Goal: Transaction & Acquisition: Purchase product/service

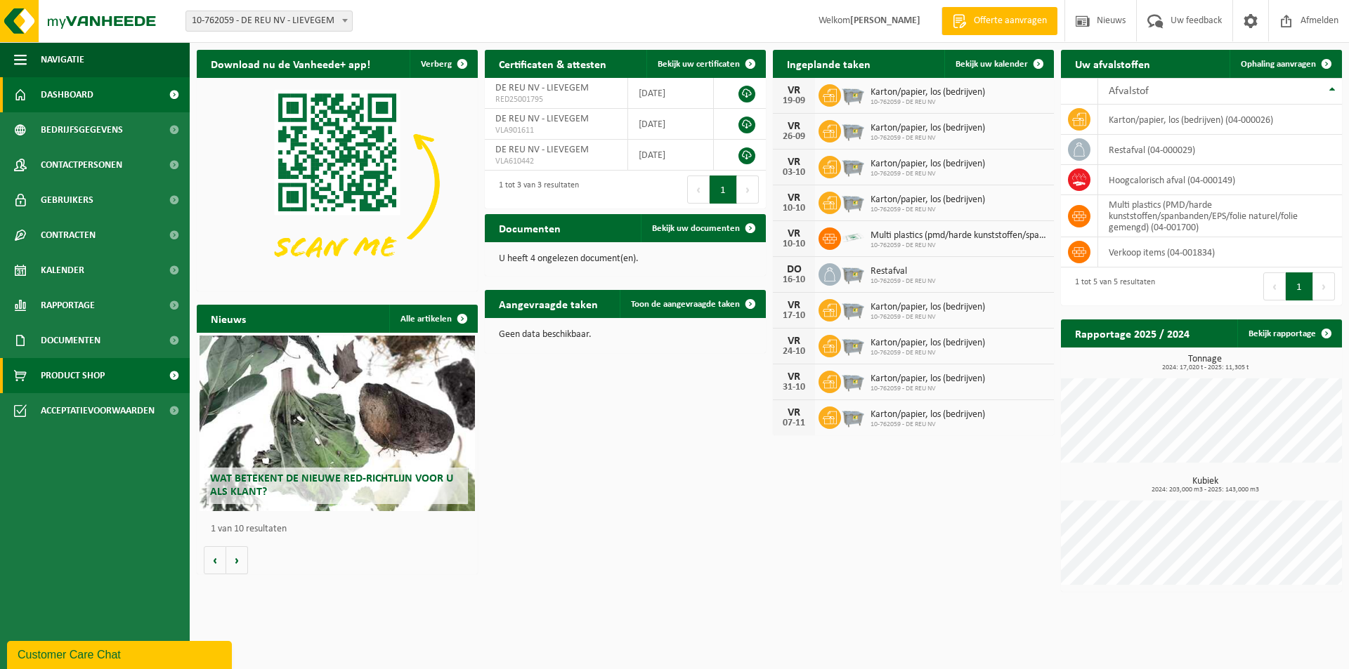
click at [73, 376] on span "Product Shop" at bounding box center [73, 375] width 64 height 35
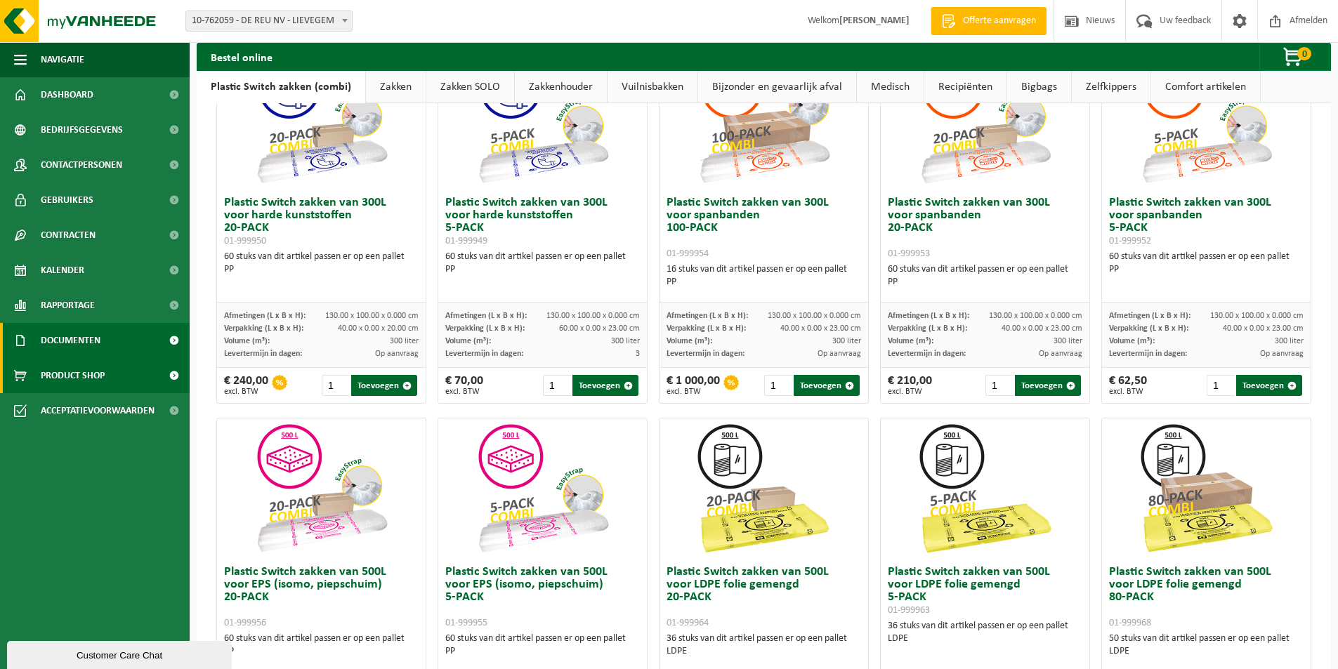
click at [75, 341] on span "Documenten" at bounding box center [71, 340] width 60 height 35
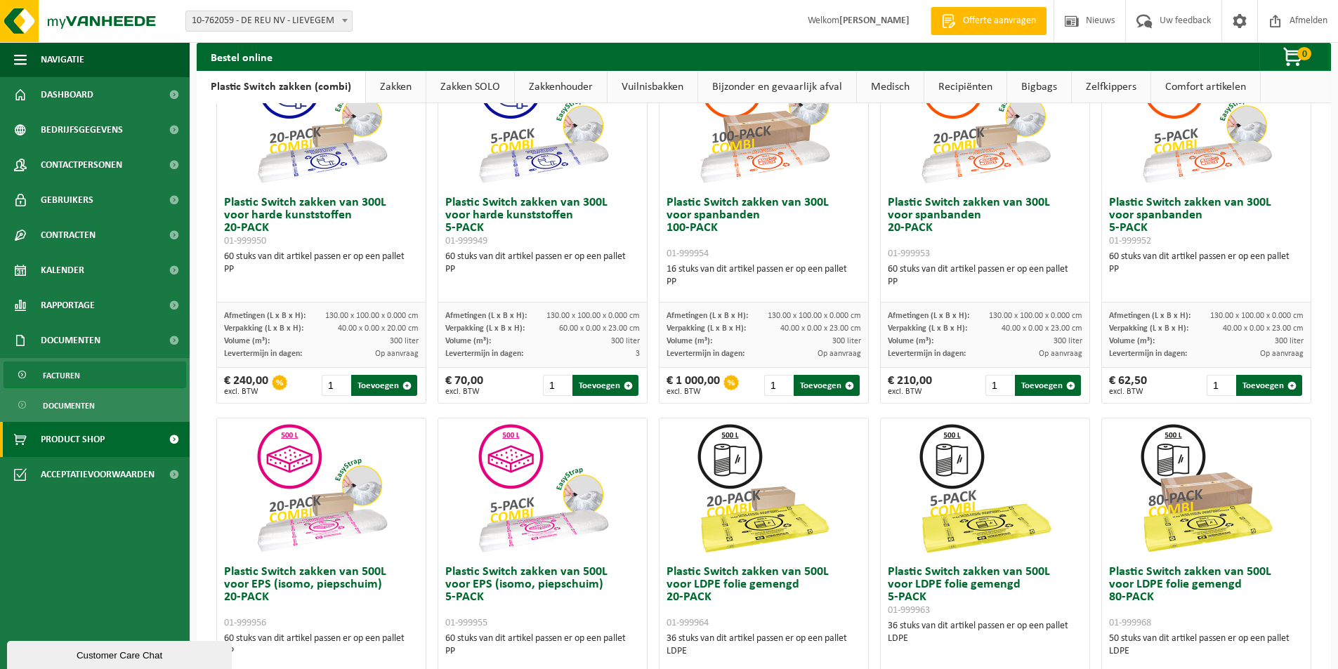
click at [52, 372] on span "Facturen" at bounding box center [61, 375] width 37 height 27
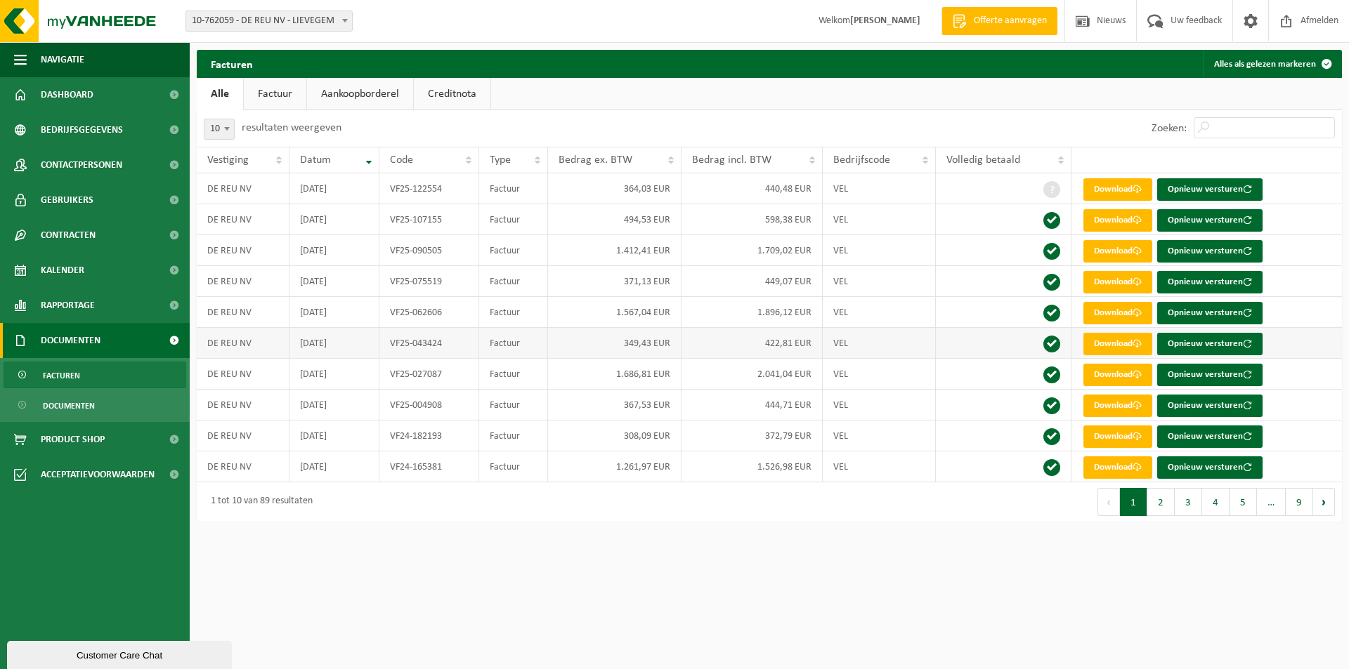
click at [244, 351] on td "DE REU NV" at bounding box center [243, 343] width 93 height 31
click at [1100, 348] on link "Download" at bounding box center [1117, 344] width 69 height 22
click at [1141, 282] on span at bounding box center [1136, 281] width 9 height 9
click at [282, 94] on link "Factuur" at bounding box center [275, 94] width 63 height 32
click at [342, 91] on link "Aankoopborderel" at bounding box center [361, 94] width 106 height 32
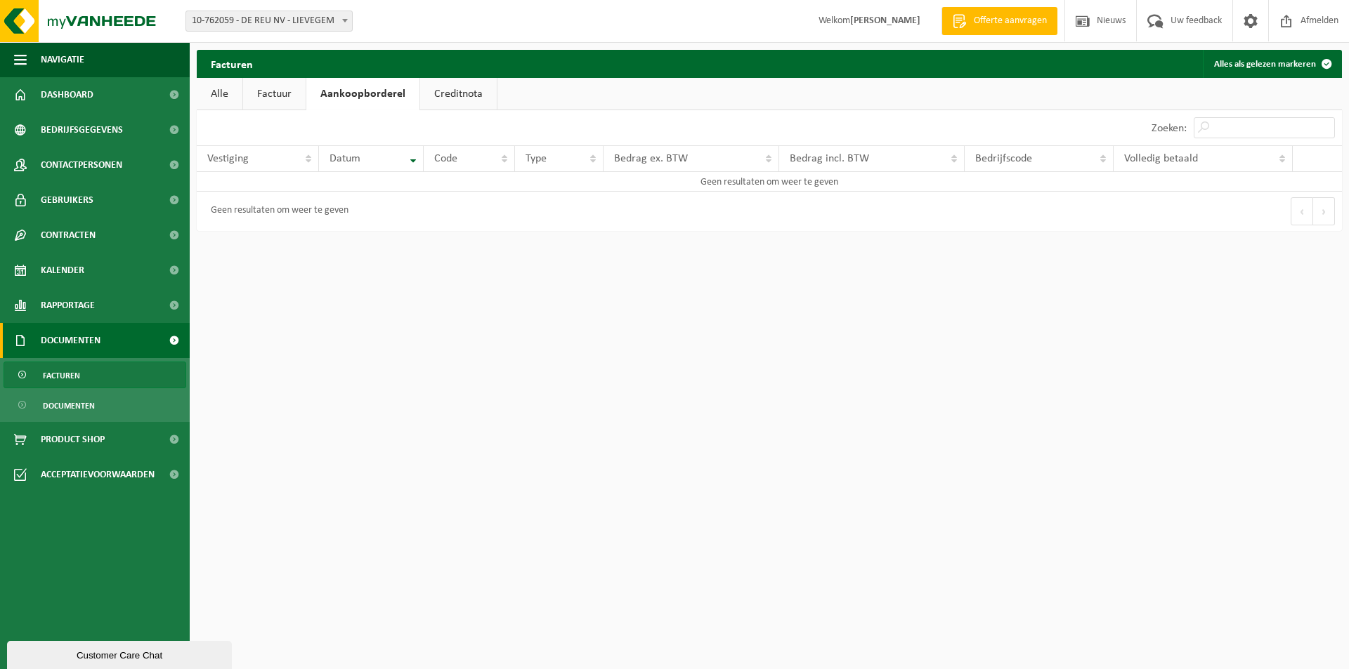
click at [265, 98] on link "Factuur" at bounding box center [274, 94] width 63 height 32
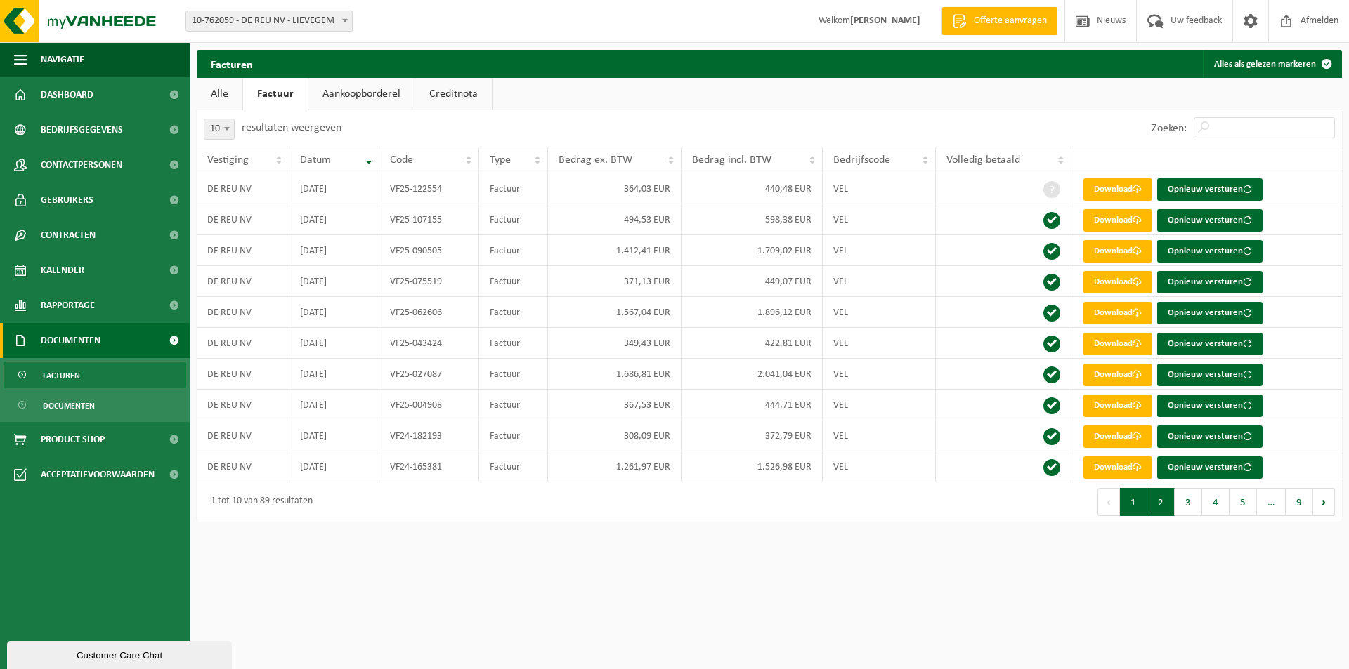
click at [1162, 507] on button "2" at bounding box center [1160, 502] width 27 height 28
click at [1125, 506] on button "1" at bounding box center [1133, 502] width 27 height 28
click at [1117, 249] on link "Download" at bounding box center [1117, 251] width 69 height 22
click at [1110, 343] on link "Download" at bounding box center [1117, 344] width 69 height 22
click at [53, 407] on span "Documenten" at bounding box center [69, 406] width 52 height 27
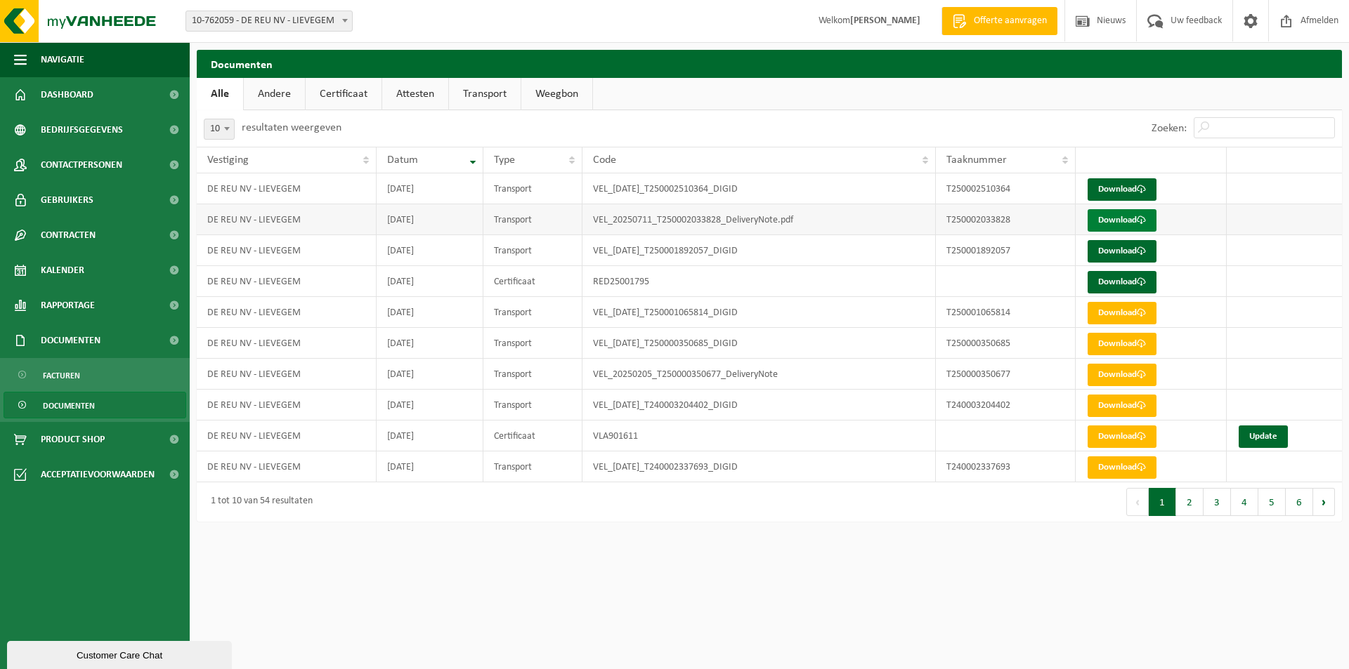
click at [1137, 227] on link "Download" at bounding box center [1121, 220] width 69 height 22
click at [105, 438] on span "Product Shop" at bounding box center [73, 439] width 64 height 35
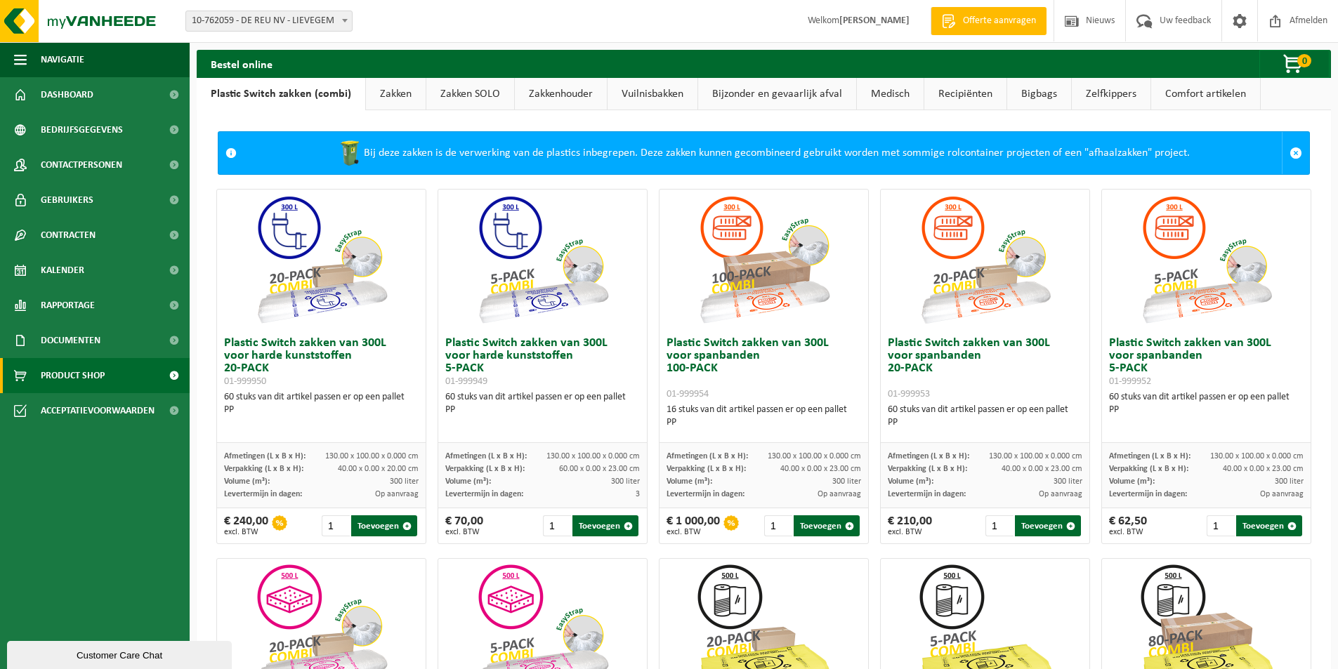
click at [400, 99] on link "Zakken" at bounding box center [396, 94] width 60 height 32
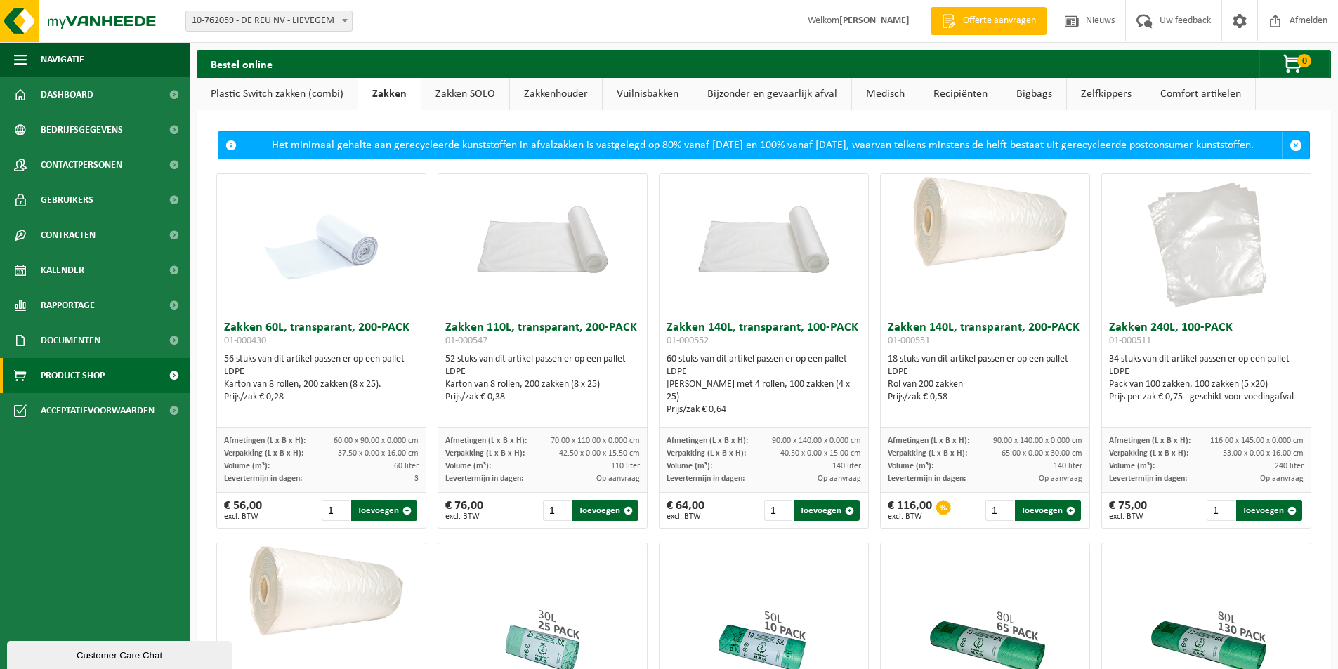
click at [294, 81] on link "Plastic Switch zakken (combi)" at bounding box center [277, 94] width 161 height 32
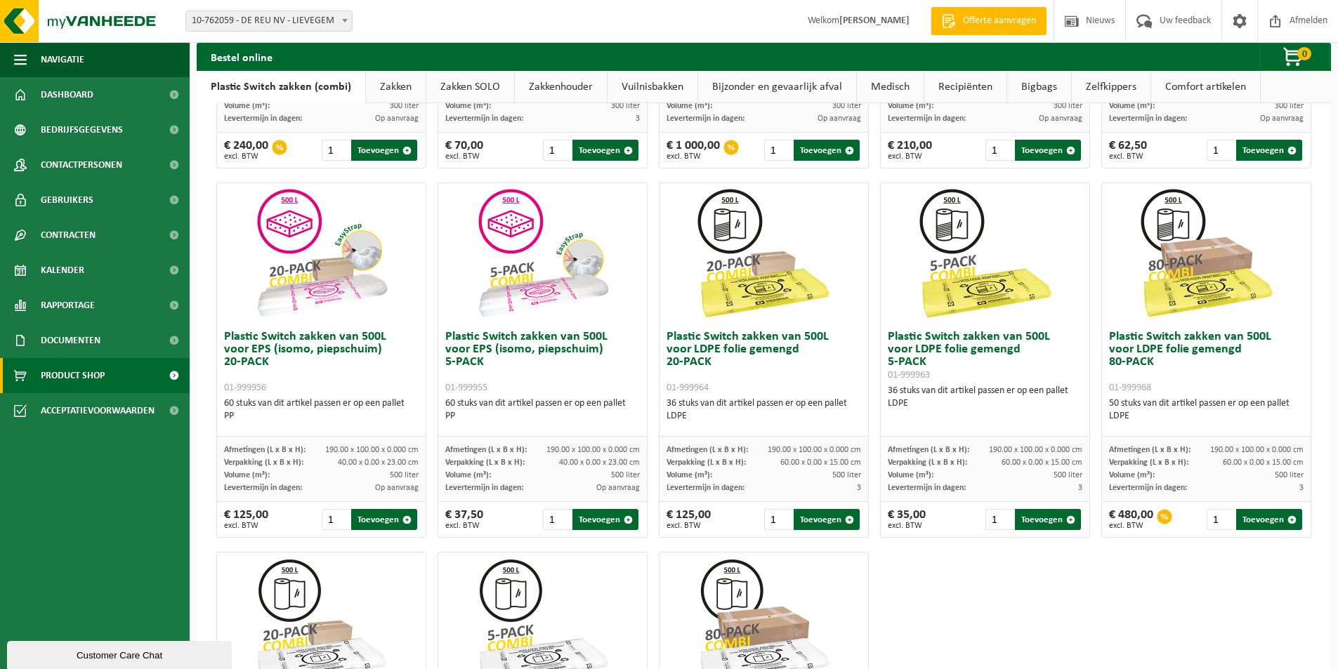
scroll to position [351, 0]
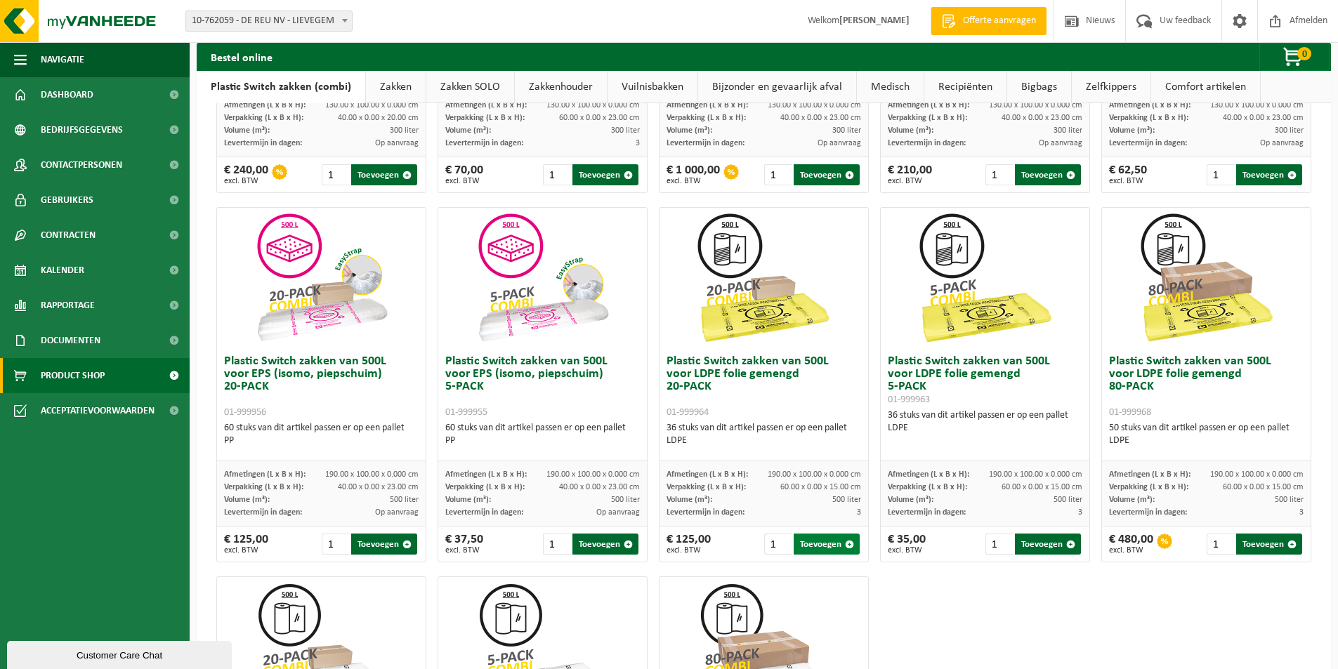
click at [818, 546] on button "Toevoegen" at bounding box center [827, 544] width 66 height 21
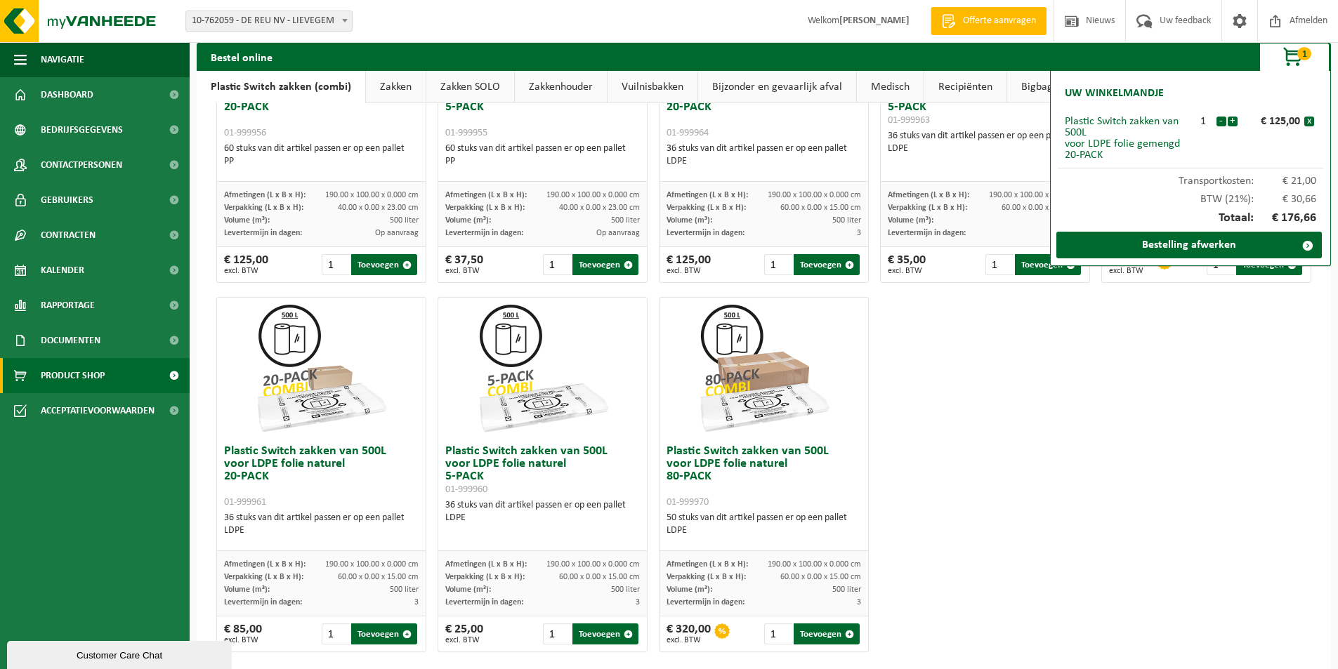
scroll to position [632, 0]
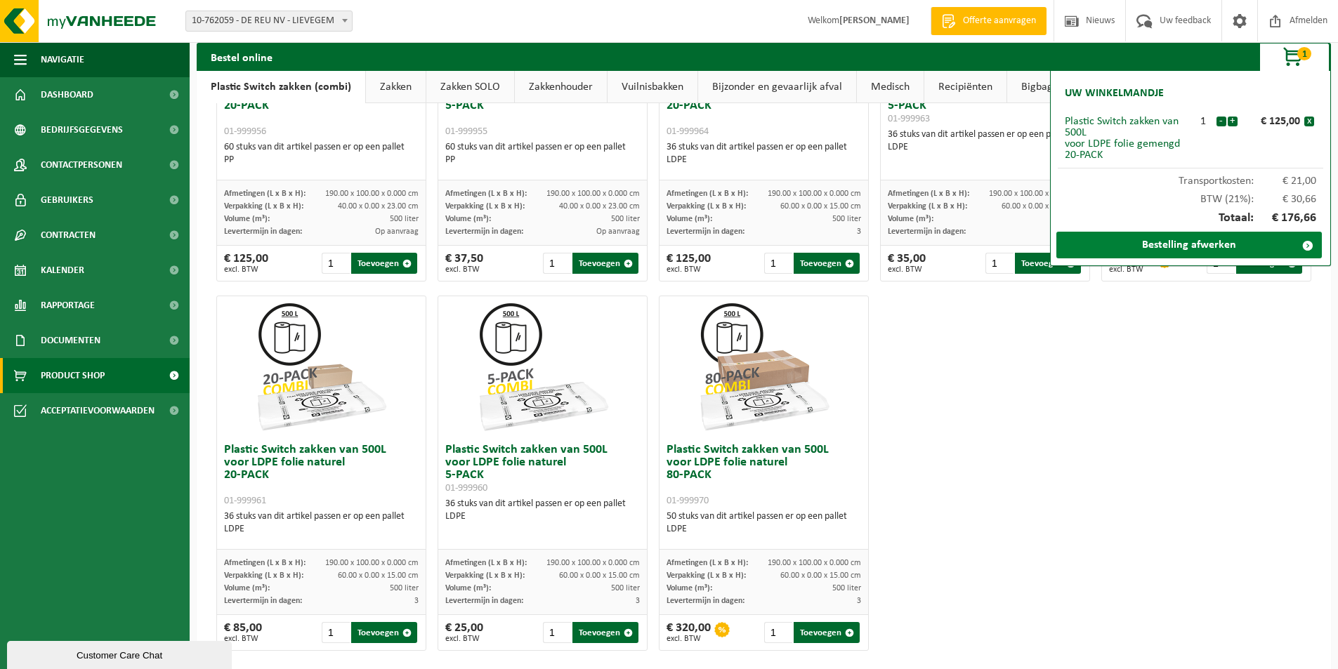
click at [1174, 242] on link "Bestelling afwerken" at bounding box center [1188, 245] width 265 height 27
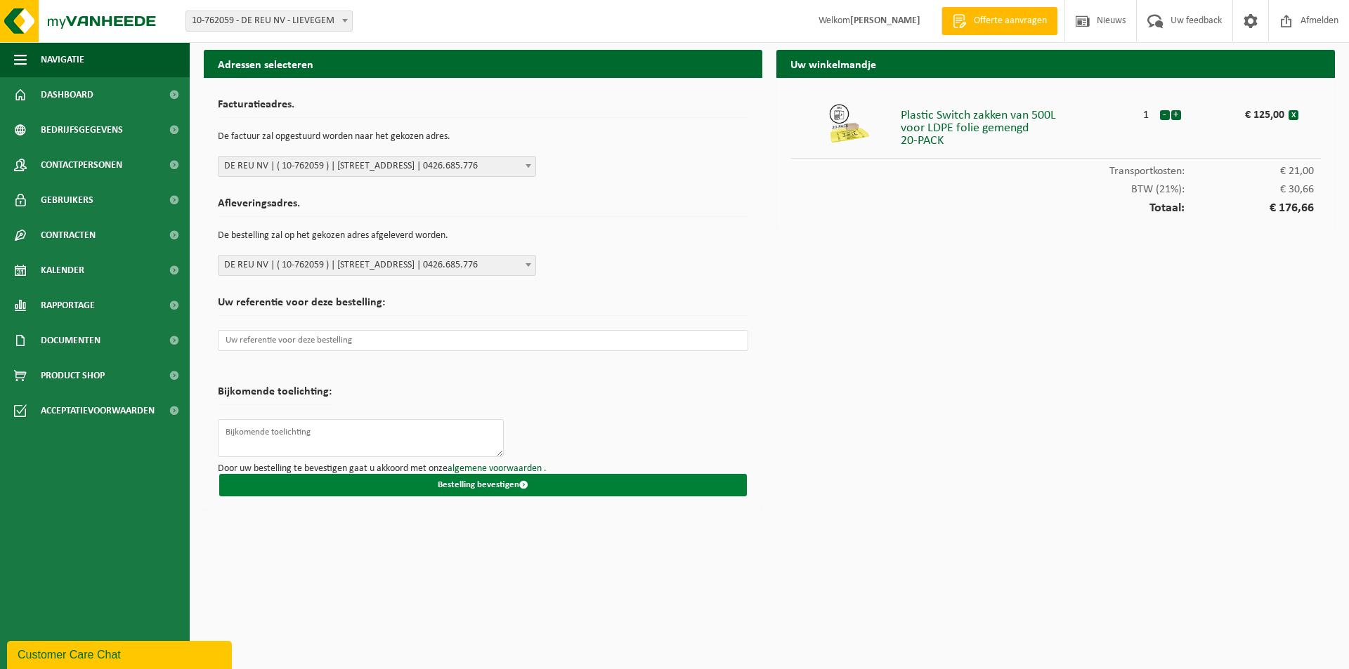
click at [531, 488] on button "Bestelling bevestigen" at bounding box center [482, 485] width 527 height 22
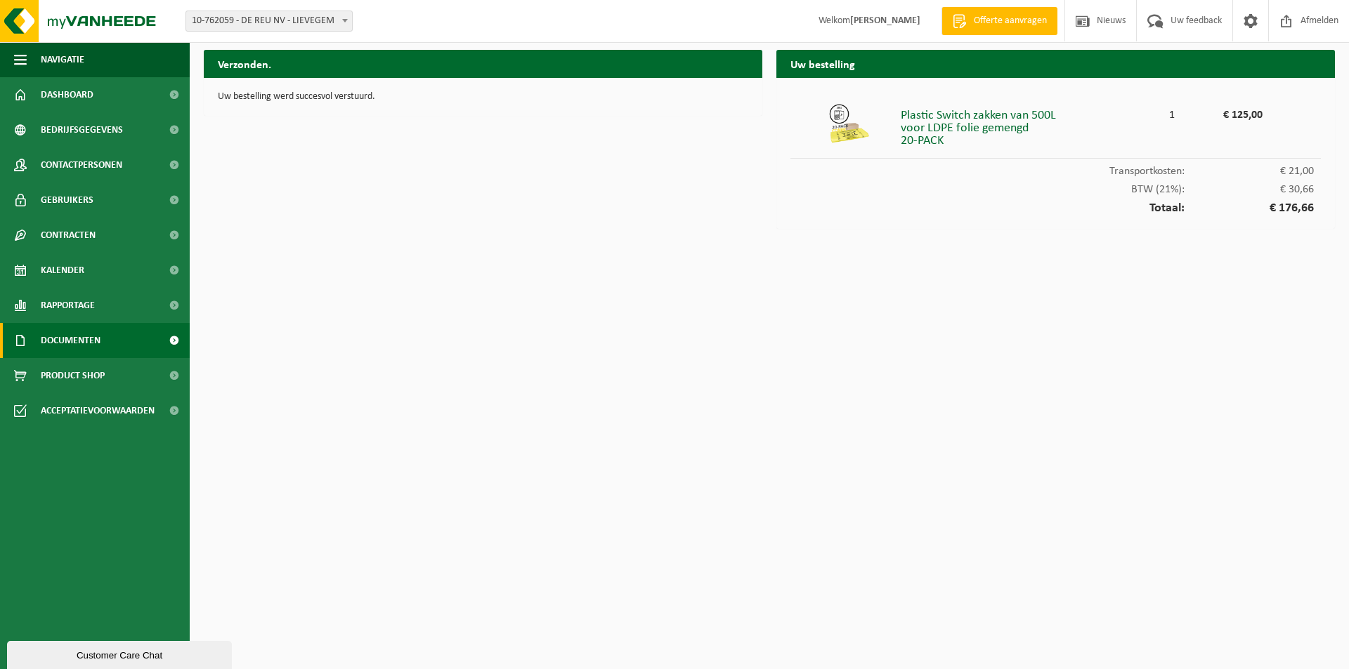
click at [70, 343] on span "Documenten" at bounding box center [71, 340] width 60 height 35
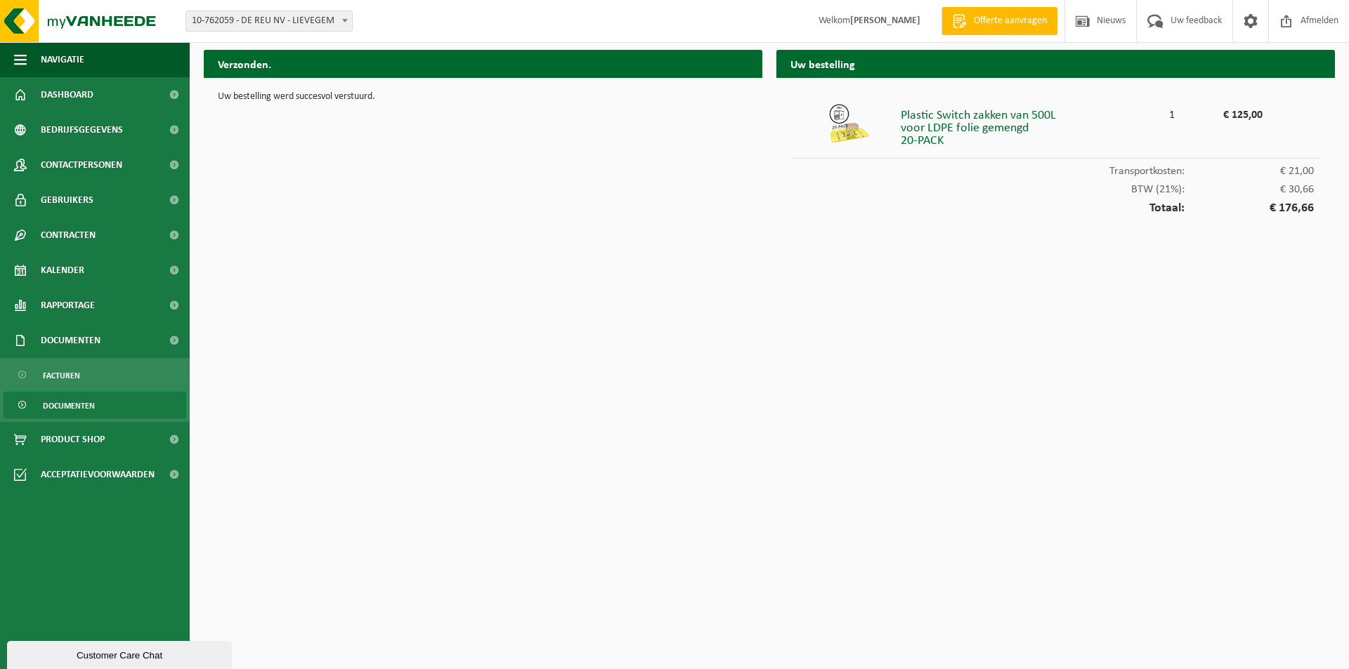
click at [61, 402] on span "Documenten" at bounding box center [69, 406] width 52 height 27
